Goal: Find contact information: Find contact information

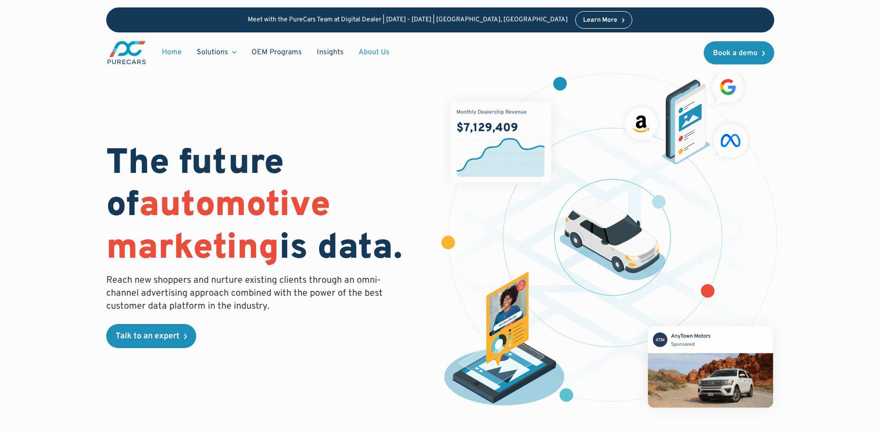
click at [369, 52] on link "About Us" at bounding box center [374, 53] width 46 height 18
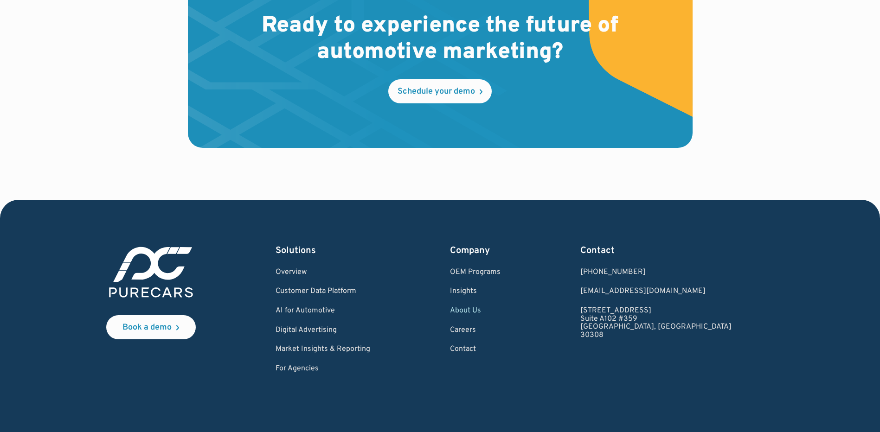
scroll to position [2691, 0]
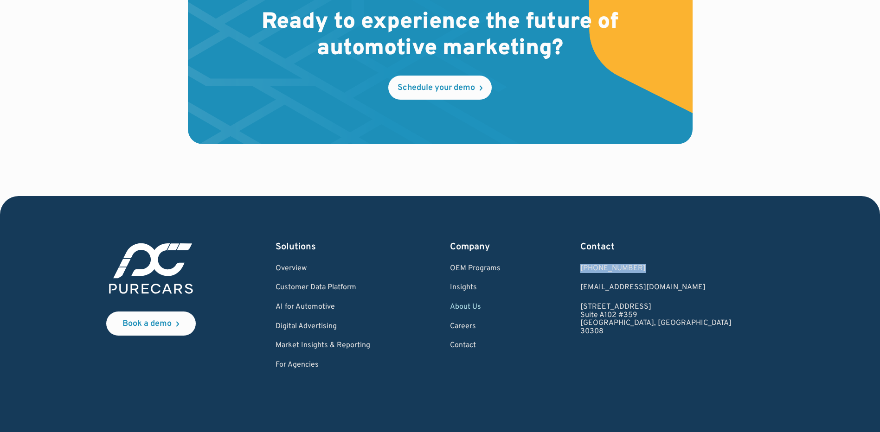
drag, startPoint x: 703, startPoint y: 262, endPoint x: 638, endPoint y: 268, distance: 65.2
click at [638, 268] on div "Book a demo Solutions Overview Customer Data Platform AI for Automotive Digital…" at bounding box center [440, 305] width 668 height 129
copy div "[PHONE_NUMBER]"
click at [699, 331] on link "[STREET_ADDRESS]" at bounding box center [655, 319] width 151 height 32
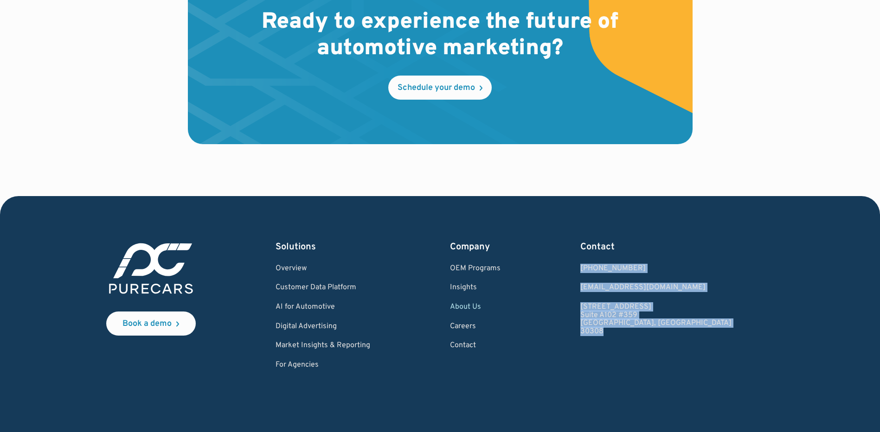
drag, startPoint x: 735, startPoint y: 353, endPoint x: 637, endPoint y: 271, distance: 127.5
click at [637, 271] on div "Book a demo Solutions Overview Customer Data Platform AI for Automotive Digital…" at bounding box center [440, 305] width 668 height 129
copy div "[PHONE_NUMBER] [EMAIL_ADDRESS][DOMAIN_NAME] [STREET_ADDRESS]"
